Goal: Task Accomplishment & Management: Complete application form

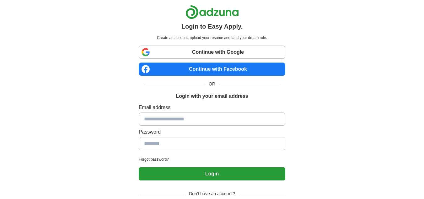
scroll to position [38, 0]
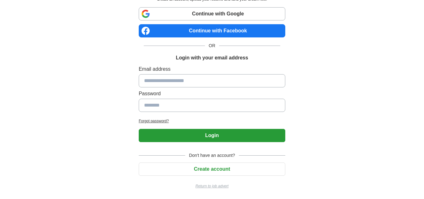
drag, startPoint x: 429, startPoint y: 93, endPoint x: 423, endPoint y: 150, distance: 58.1
click at [423, 150] on html "Login to Easy Apply. Create an account, upload your resume and land your dream …" at bounding box center [212, 80] width 424 height 237
click at [219, 167] on button "Create account" at bounding box center [212, 168] width 147 height 13
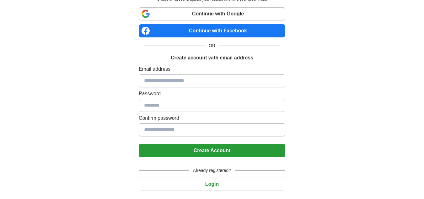
click at [190, 80] on input at bounding box center [212, 80] width 147 height 13
type input "**********"
click at [196, 107] on input at bounding box center [212, 105] width 147 height 13
type input "**********"
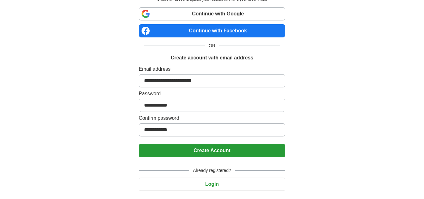
click at [208, 151] on button "Create Account" at bounding box center [212, 150] width 147 height 13
click at [207, 149] on button "Create Account" at bounding box center [212, 150] width 147 height 13
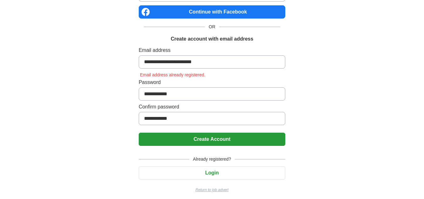
scroll to position [57, 0]
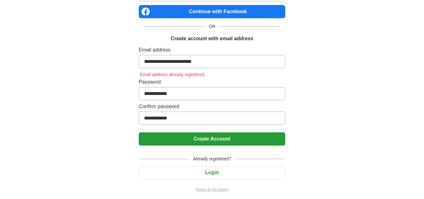
click at [217, 140] on button "Create Account" at bounding box center [212, 138] width 147 height 13
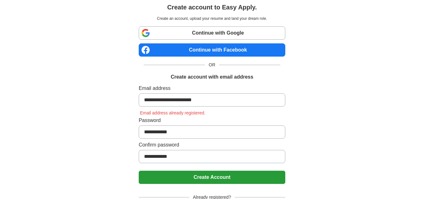
scroll to position [19, 0]
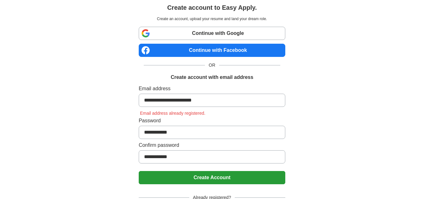
click at [220, 33] on link "Continue with Google" at bounding box center [212, 33] width 147 height 13
